Goal: Transaction & Acquisition: Purchase product/service

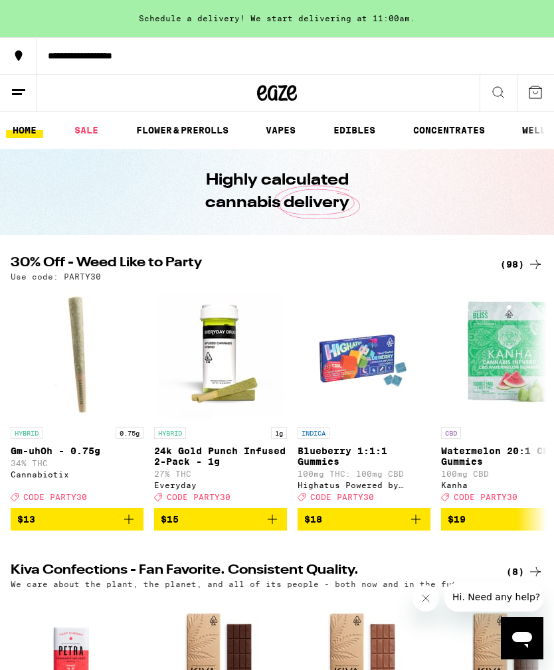
click at [530, 258] on icon at bounding box center [536, 264] width 16 height 16
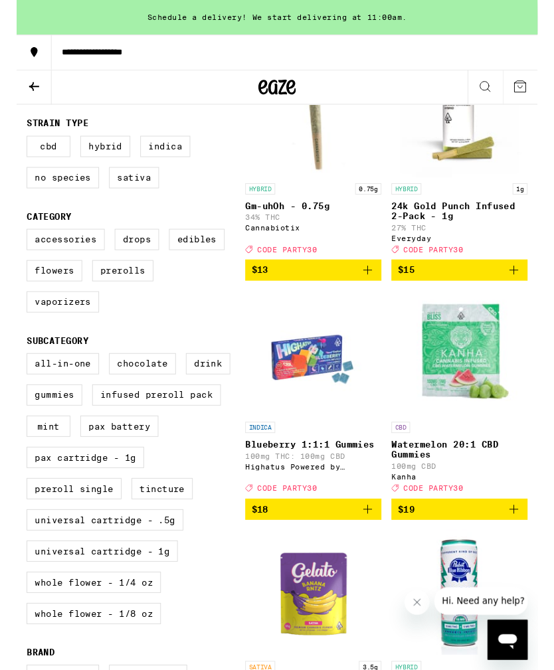
scroll to position [229, 0]
click at [176, 431] on label "Infused Preroll Pack" at bounding box center [148, 420] width 137 height 23
click at [14, 378] on input "Infused Preroll Pack" at bounding box center [13, 377] width 1 height 1
checkbox input "true"
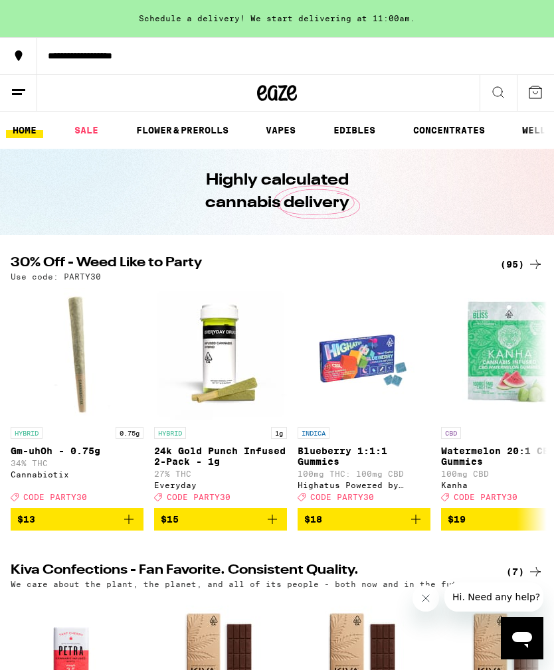
click at [527, 268] on div "(95)" at bounding box center [521, 264] width 43 height 16
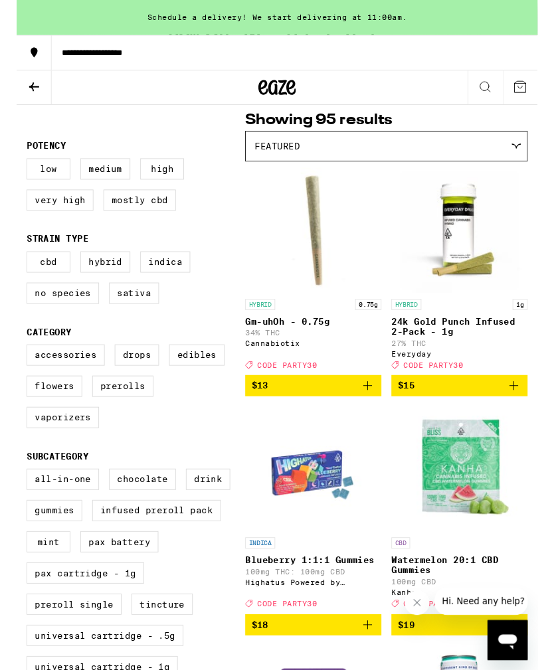
scroll to position [132, 0]
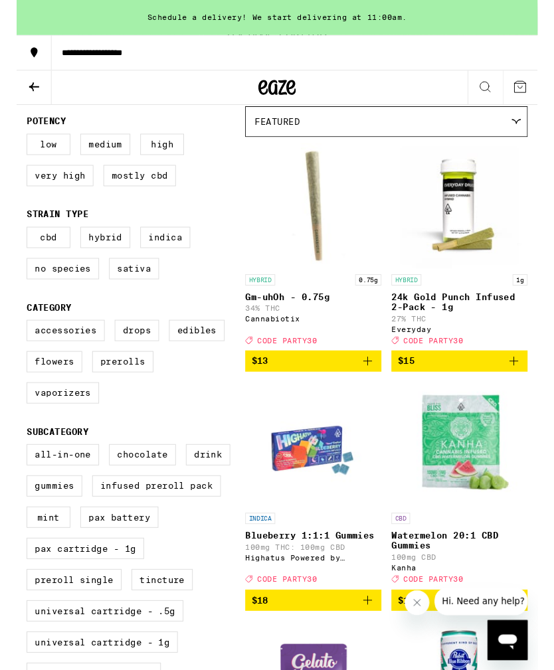
click at [199, 528] on label "Infused Preroll Pack" at bounding box center [148, 517] width 137 height 23
click at [14, 475] on input "Infused Preroll Pack" at bounding box center [13, 474] width 1 height 1
checkbox input "true"
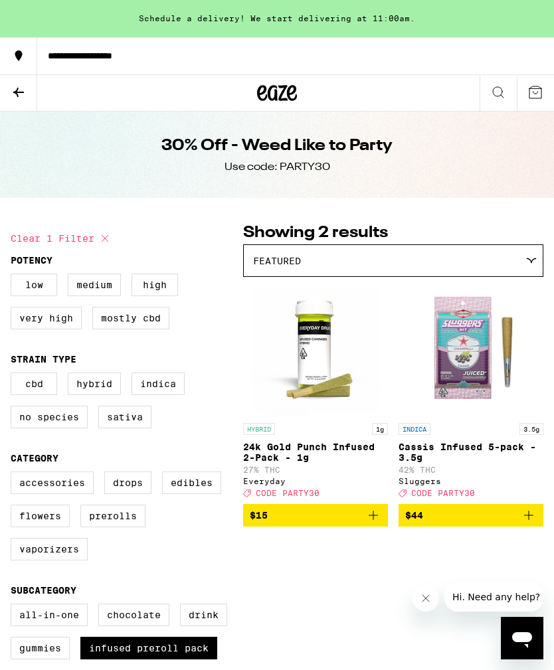
click at [7, 92] on button at bounding box center [18, 93] width 37 height 37
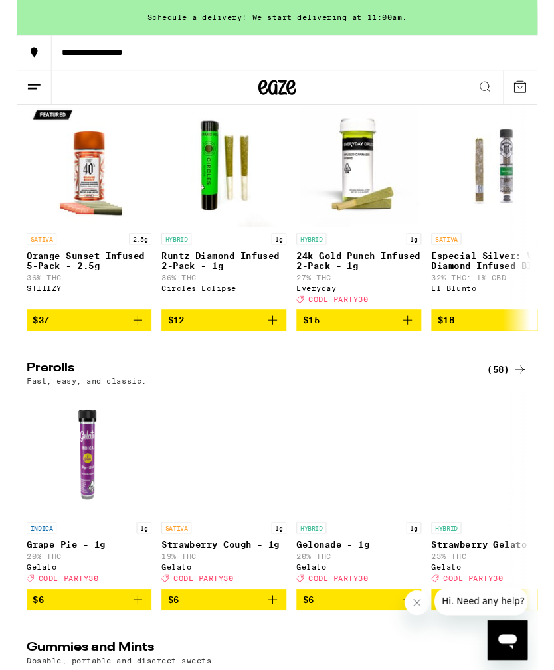
scroll to position [3192, 0]
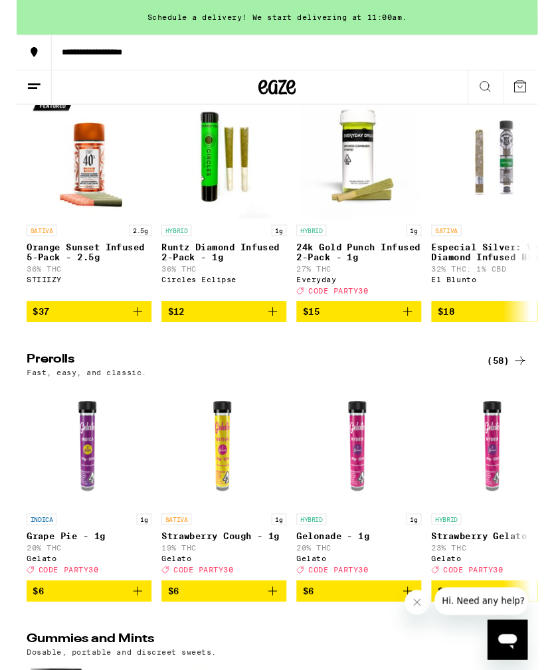
click at [522, 84] on div "(74)" at bounding box center [521, 76] width 43 height 16
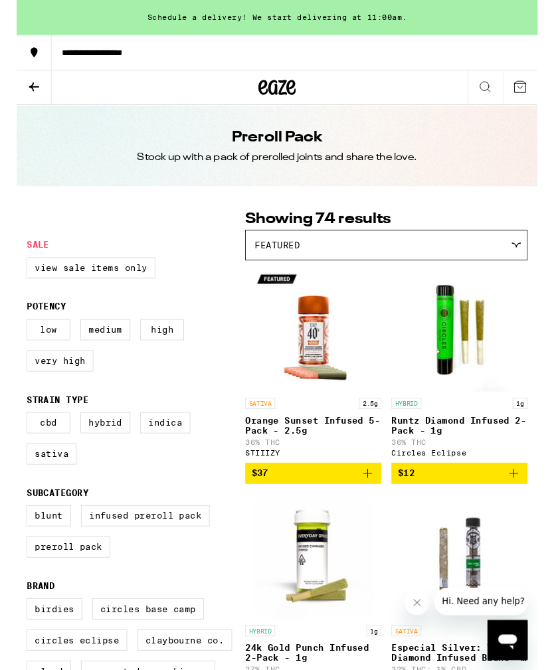
click at [185, 560] on label "Infused Preroll Pack" at bounding box center [136, 549] width 137 height 23
click at [14, 540] on input "Infused Preroll Pack" at bounding box center [13, 540] width 1 height 1
checkbox input "true"
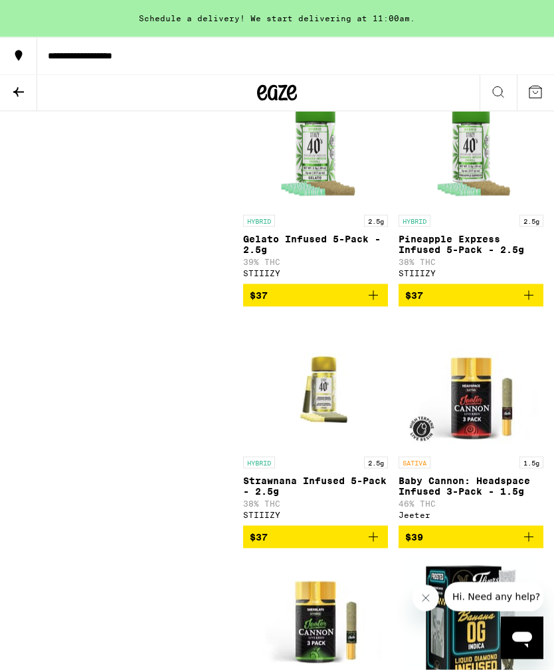
scroll to position [2118, 0]
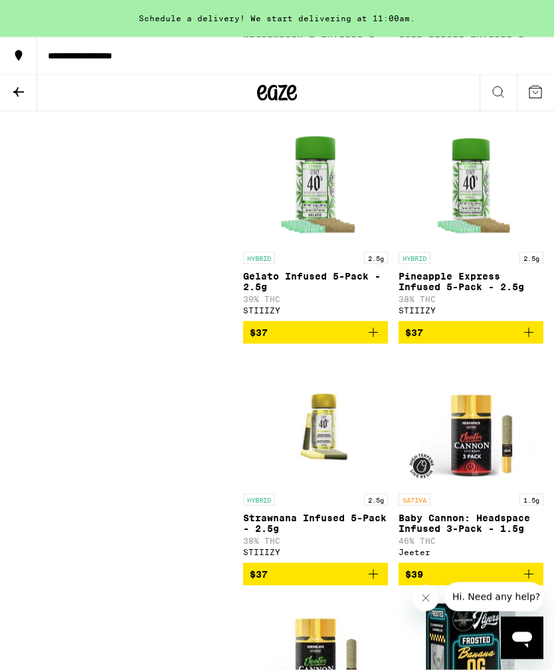
click at [532, 341] on icon "Add to bag" at bounding box center [529, 333] width 16 height 16
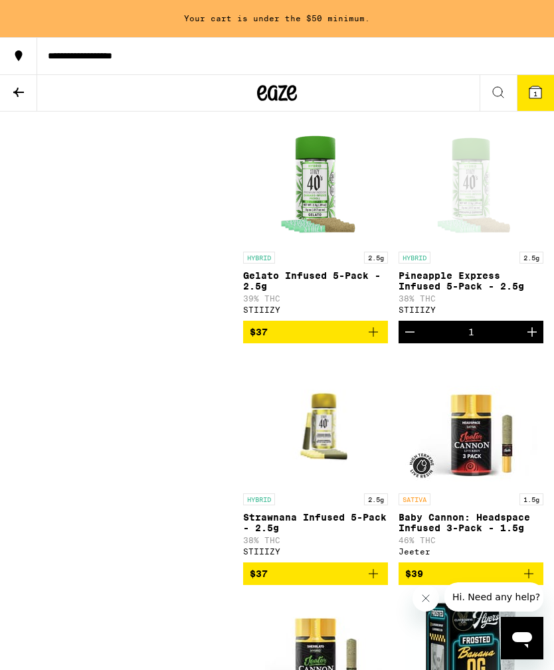
click at [536, 340] on icon "Increment" at bounding box center [532, 332] width 16 height 16
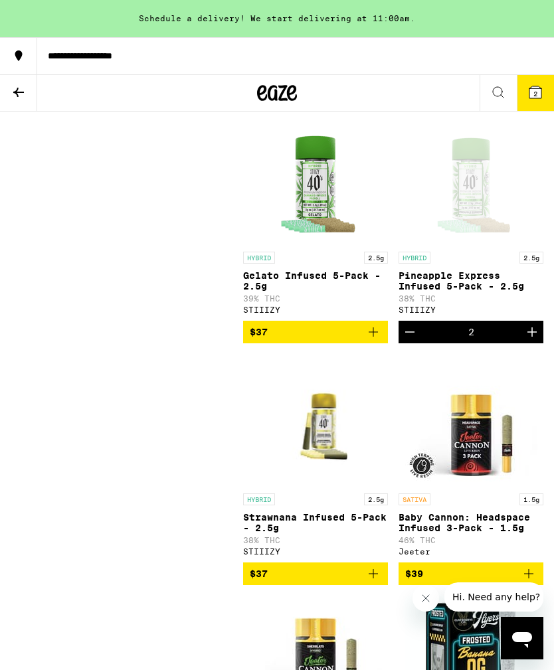
click at [530, 104] on button "2" at bounding box center [535, 93] width 37 height 36
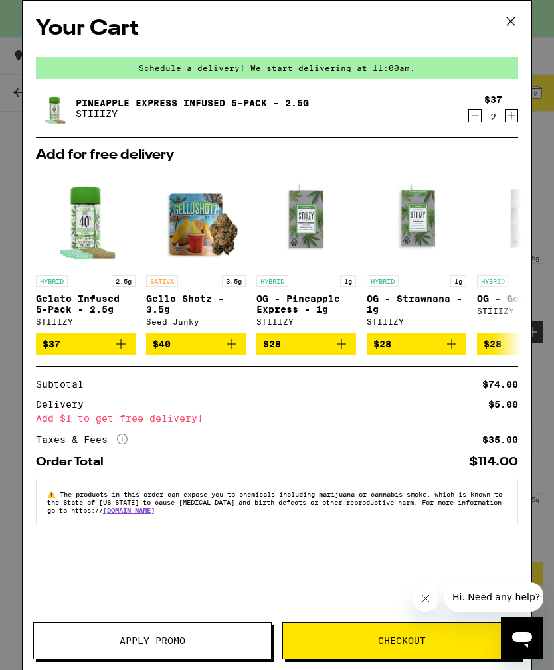
click at [387, 639] on span "Checkout" at bounding box center [402, 641] width 48 height 9
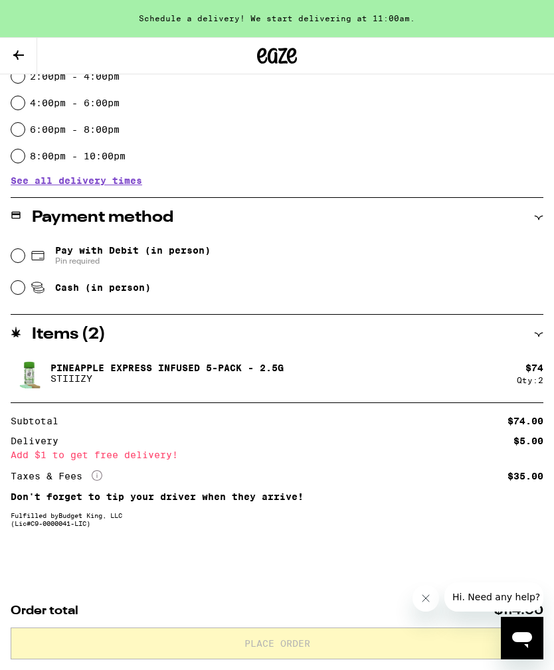
scroll to position [3, 0]
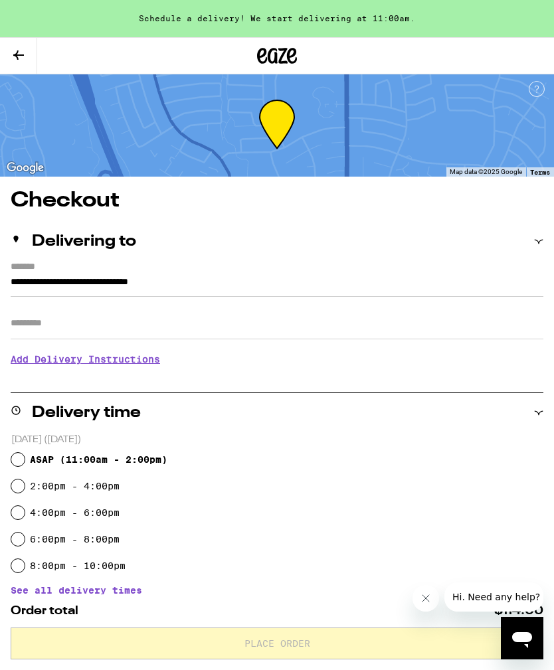
click at [13, 59] on icon at bounding box center [19, 55] width 16 height 16
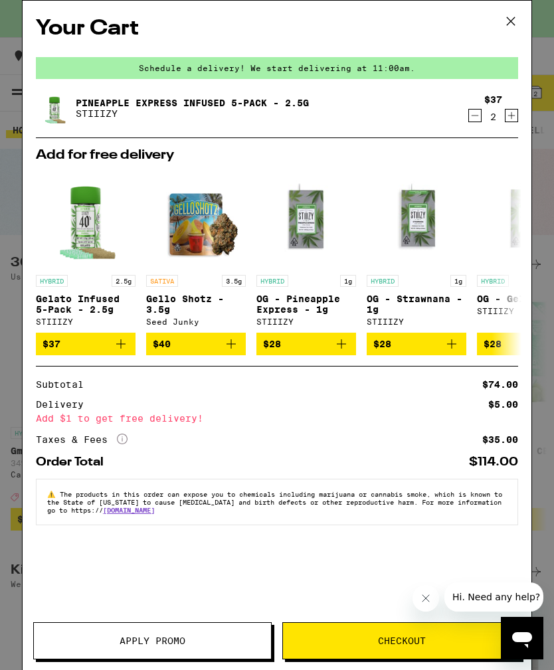
click at [477, 115] on icon "Decrement" at bounding box center [475, 116] width 12 height 16
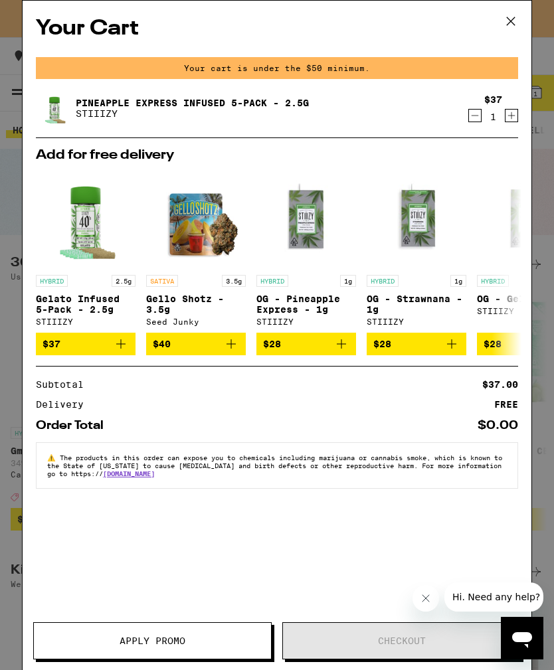
click at [473, 117] on icon "Decrement" at bounding box center [475, 116] width 12 height 16
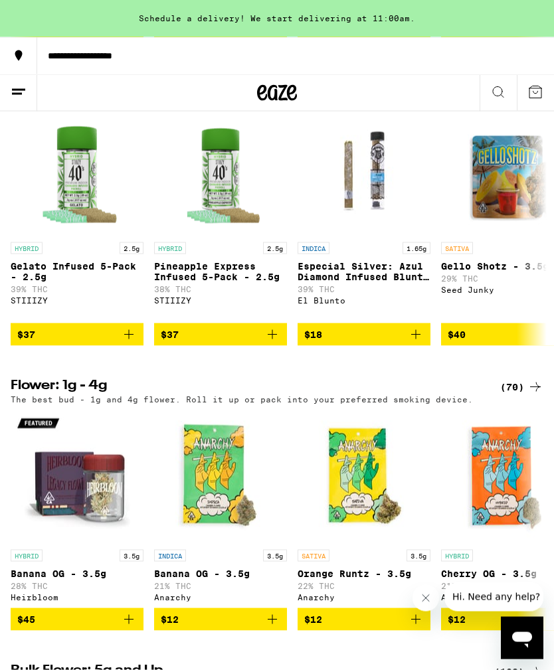
scroll to position [1035, 0]
